Goal: Task Accomplishment & Management: Use online tool/utility

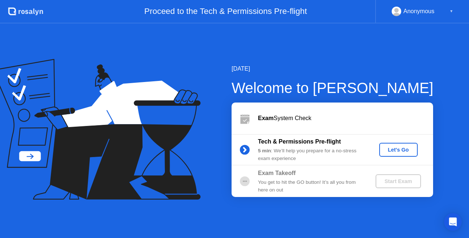
click at [405, 152] on div "Let's Go" at bounding box center [398, 150] width 33 height 6
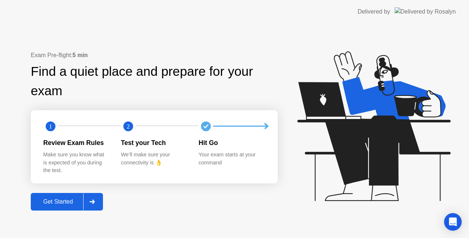
click at [56, 202] on div "Get Started" at bounding box center [58, 201] width 50 height 7
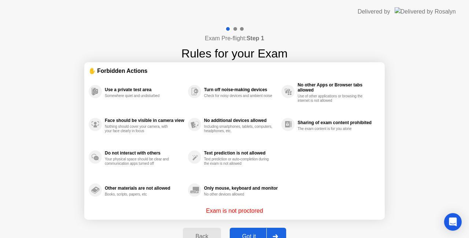
click at [455, 89] on div "Exam Pre-flight: Step 1 Rules for your Exam ✋ Forbidden Actions Use a private t…" at bounding box center [234, 139] width 469 height 232
click at [252, 231] on button "Got it" at bounding box center [258, 237] width 56 height 18
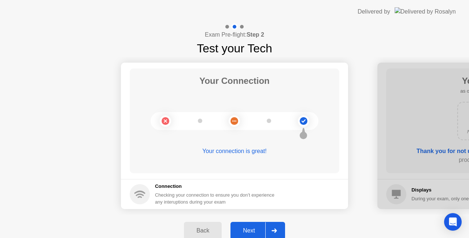
click at [252, 231] on div "Next" at bounding box center [248, 230] width 33 height 7
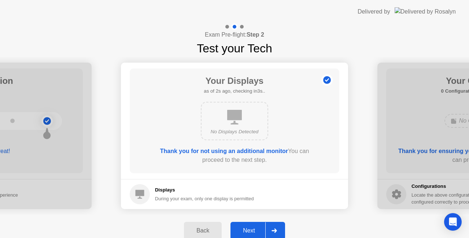
click at [248, 228] on div "Next" at bounding box center [248, 230] width 33 height 7
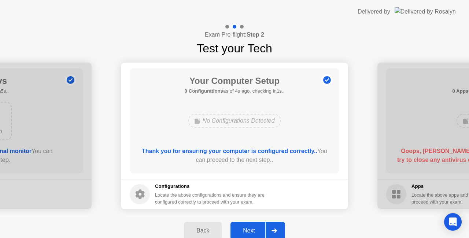
click at [245, 228] on div "Next" at bounding box center [248, 230] width 33 height 7
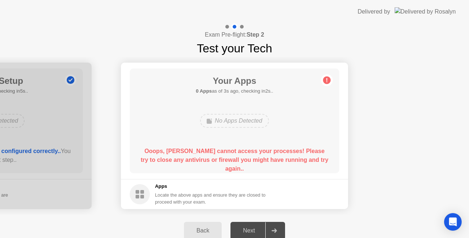
click at [245, 228] on div "Next" at bounding box center [248, 230] width 33 height 7
click at [247, 230] on div "Next" at bounding box center [248, 230] width 33 height 7
click at [277, 228] on div at bounding box center [274, 230] width 18 height 17
click at [251, 229] on div "Next" at bounding box center [248, 230] width 33 height 7
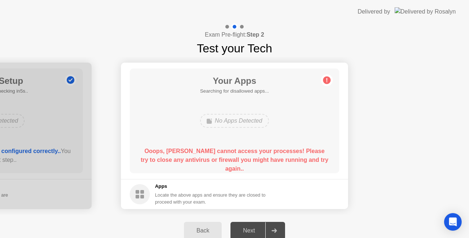
click at [251, 229] on div "Next" at bounding box center [248, 230] width 33 height 7
click at [273, 228] on icon at bounding box center [273, 230] width 5 height 4
click at [280, 227] on div at bounding box center [274, 230] width 18 height 17
click at [202, 193] on div "Locate the above apps and ensure they are closed to proceed with your exam." at bounding box center [210, 198] width 111 height 14
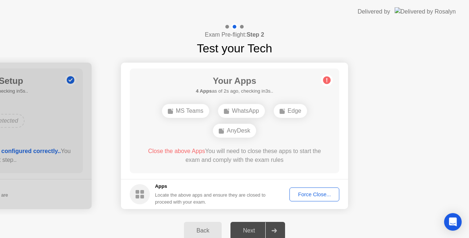
click at [275, 230] on icon at bounding box center [273, 230] width 5 height 4
click at [318, 192] on div "Force Close..." at bounding box center [314, 194] width 45 height 6
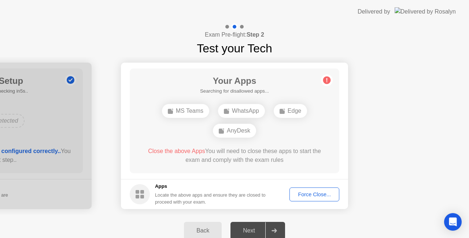
click at [251, 230] on div "Next" at bounding box center [248, 230] width 33 height 7
click at [275, 229] on icon at bounding box center [273, 230] width 5 height 4
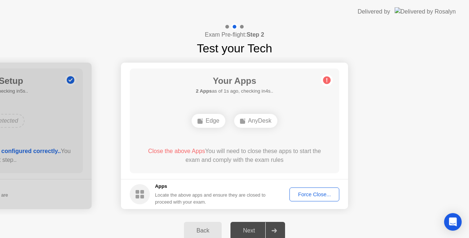
click at [269, 230] on div at bounding box center [274, 230] width 18 height 17
click at [258, 230] on div "Next" at bounding box center [248, 230] width 33 height 7
click at [276, 226] on div at bounding box center [274, 230] width 18 height 17
click at [305, 193] on div "Force Close..." at bounding box center [314, 194] width 45 height 6
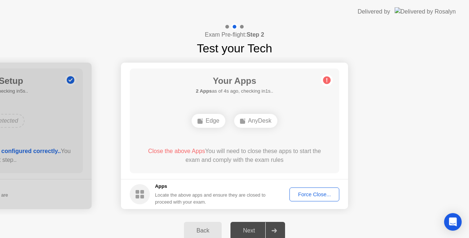
click at [301, 197] on div "Force Close..." at bounding box center [314, 194] width 45 height 6
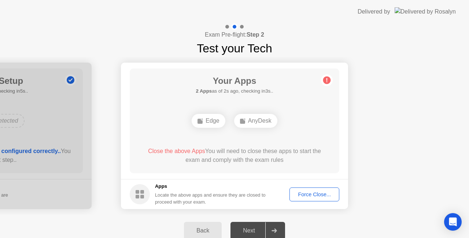
click at [269, 233] on div at bounding box center [274, 230] width 18 height 17
click at [279, 230] on div at bounding box center [274, 230] width 18 height 17
click at [225, 121] on div "AnyDesk" at bounding box center [234, 121] width 43 height 14
click at [321, 195] on div "Force Close..." at bounding box center [314, 194] width 45 height 6
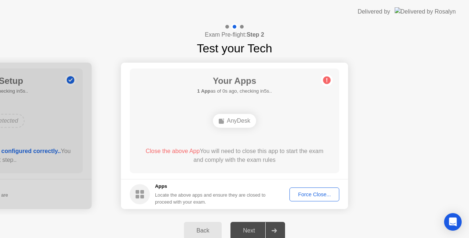
click at [318, 195] on div "Force Close..." at bounding box center [314, 194] width 45 height 6
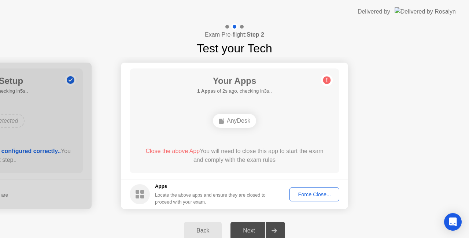
click at [301, 191] on div "Force Close..." at bounding box center [314, 194] width 45 height 6
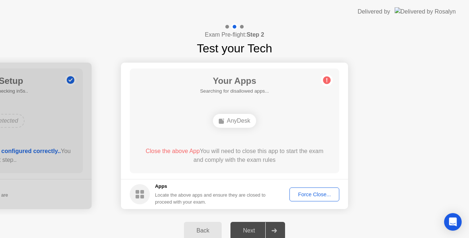
click at [311, 195] on div "Force Close..." at bounding box center [314, 194] width 45 height 6
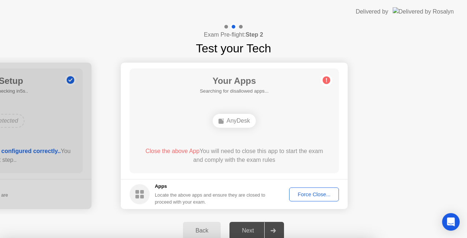
click at [399, 238] on div at bounding box center [233, 238] width 467 height 0
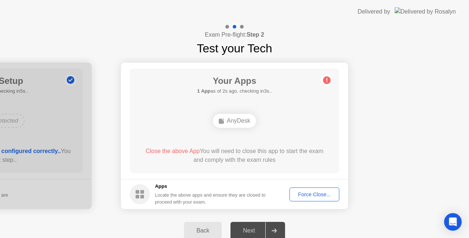
click at [236, 119] on div "AnyDesk" at bounding box center [234, 121] width 43 height 14
click at [324, 194] on div "Force Close..." at bounding box center [314, 194] width 45 height 6
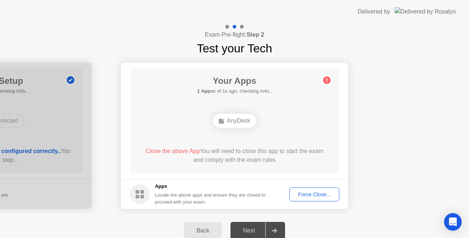
click at [275, 226] on div at bounding box center [274, 230] width 18 height 17
click at [312, 191] on div "Force Close..." at bounding box center [314, 194] width 45 height 6
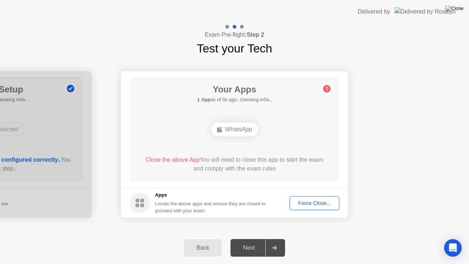
click at [419, 4] on div "Delivered by" at bounding box center [406, 11] width 98 height 23
click at [193, 238] on div "Back" at bounding box center [202, 247] width 33 height 7
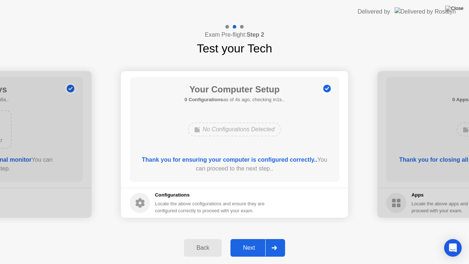
click at [246, 238] on div "Next" at bounding box center [248, 247] width 33 height 7
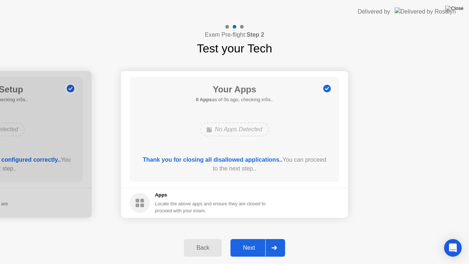
click at [256, 238] on div "Next" at bounding box center [248, 247] width 33 height 7
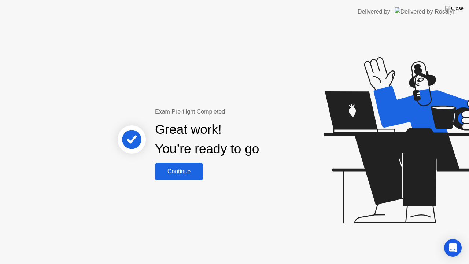
click at [179, 169] on div "Continue" at bounding box center [179, 171] width 44 height 7
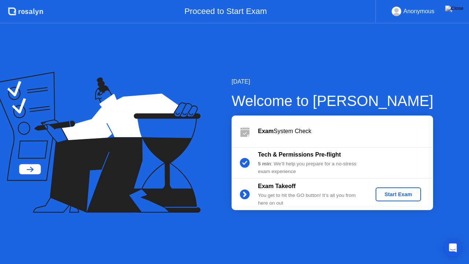
click at [396, 196] on div "Start Exam" at bounding box center [397, 194] width 39 height 6
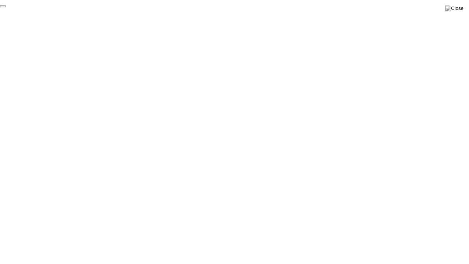
click div "End Proctoring Session"
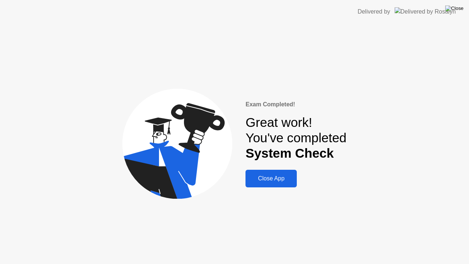
click at [458, 7] on img at bounding box center [454, 8] width 18 height 6
click at [454, 11] on img at bounding box center [454, 8] width 18 height 6
